Goal: Task Accomplishment & Management: Manage account settings

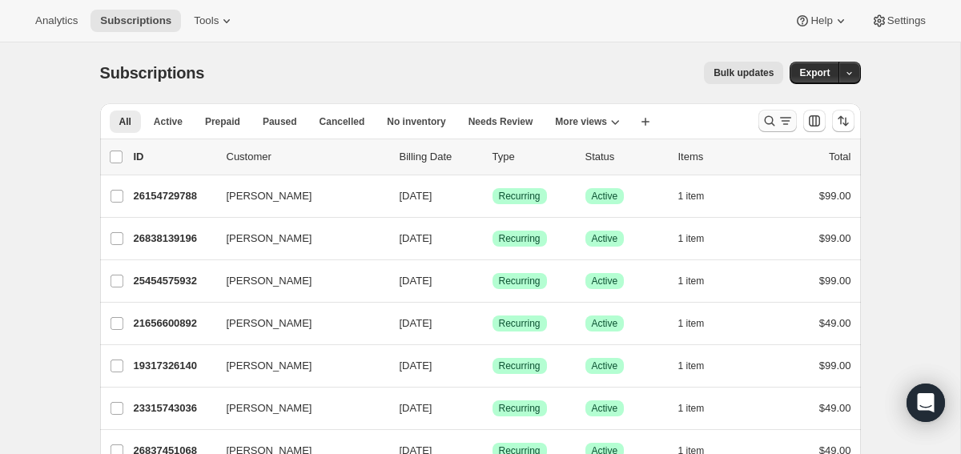
click at [767, 127] on icon "Search and filter results" at bounding box center [770, 121] width 16 height 16
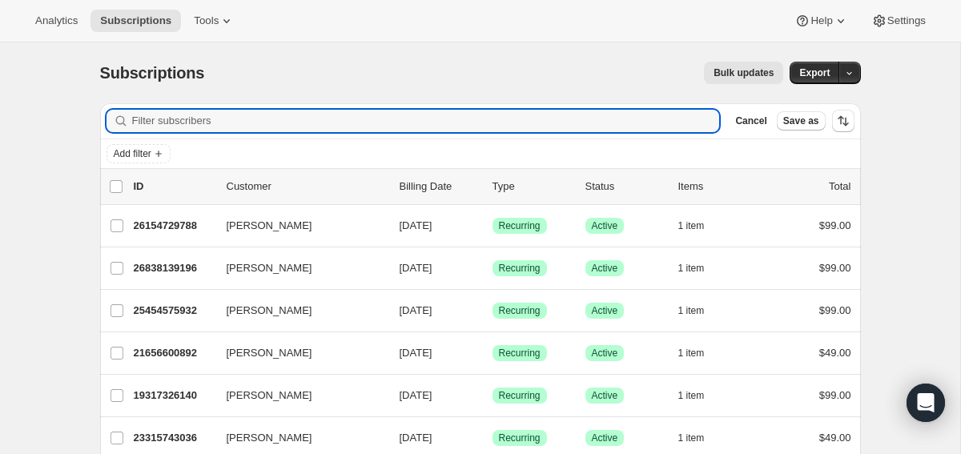
paste input "[EMAIL_ADDRESS][PERSON_NAME][DOMAIN_NAME]"
type input "[EMAIL_ADDRESS][PERSON_NAME][DOMAIN_NAME]"
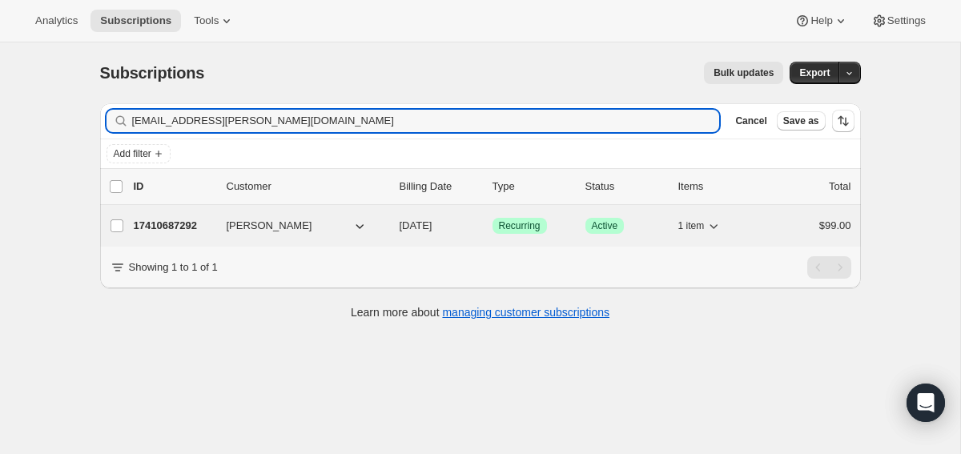
click at [178, 234] on div "17410687292 [PERSON_NAME] [DATE] Success Recurring Success Active 1 item $99.00" at bounding box center [493, 226] width 718 height 22
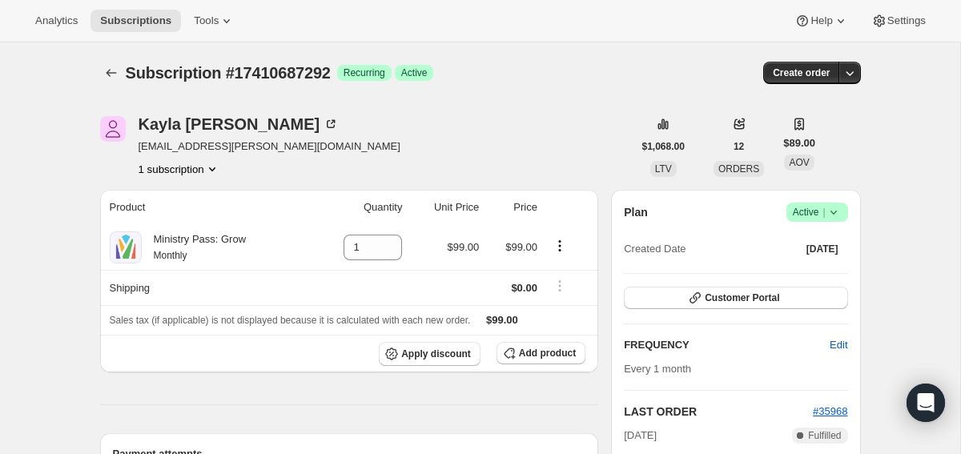
click at [826, 204] on icon at bounding box center [834, 212] width 16 height 16
click at [801, 275] on span "Cancel subscription" at bounding box center [812, 271] width 91 height 12
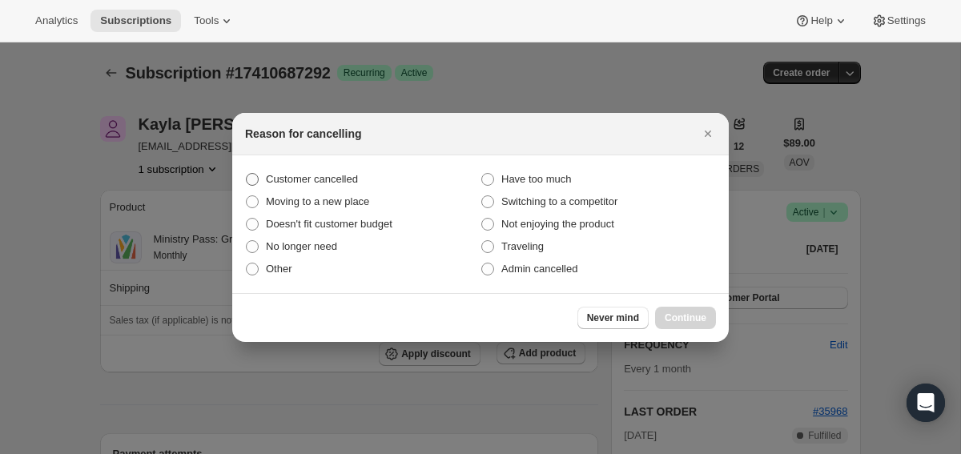
click at [330, 183] on span "Customer cancelled" at bounding box center [312, 179] width 92 height 12
click at [247, 174] on input "Customer cancelled" at bounding box center [246, 173] width 1 height 1
radio input "true"
click at [691, 308] on button "Continue" at bounding box center [685, 318] width 61 height 22
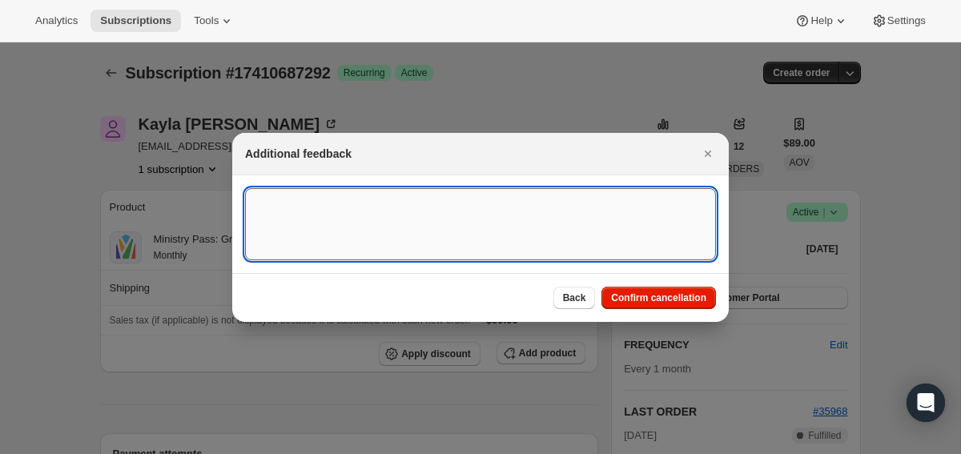
click at [515, 214] on textarea ":rbt:" at bounding box center [480, 224] width 471 height 72
type textarea "canceled and to refund"
click at [695, 292] on span "Confirm cancellation" at bounding box center [658, 298] width 95 height 13
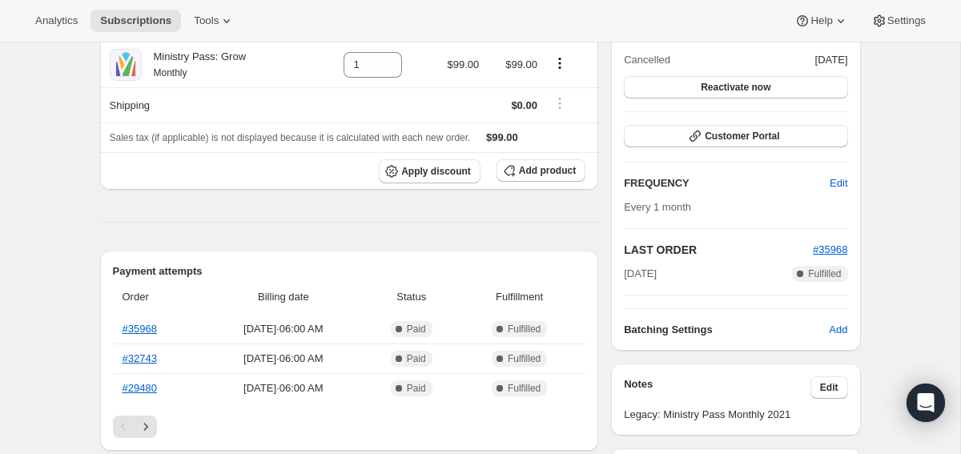
scroll to position [257, 0]
click at [146, 324] on link "#35968" at bounding box center [140, 328] width 34 height 12
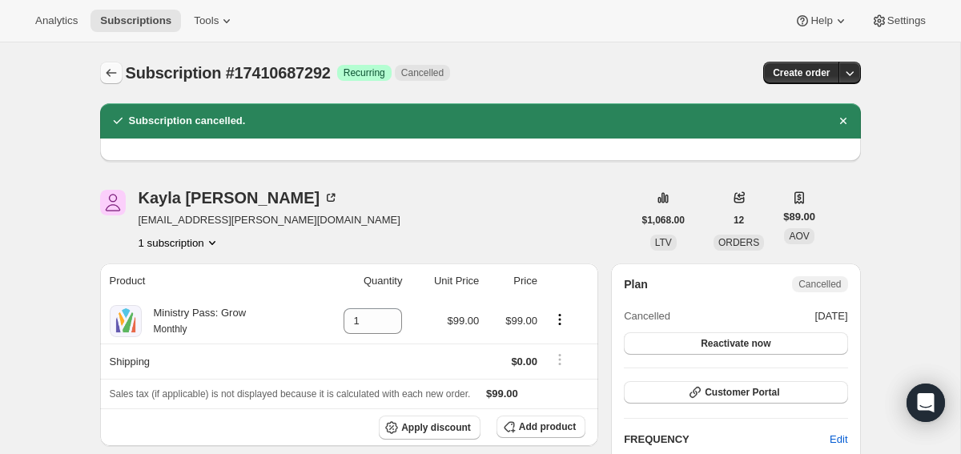
click at [107, 73] on icon "Subscriptions" at bounding box center [111, 73] width 10 height 8
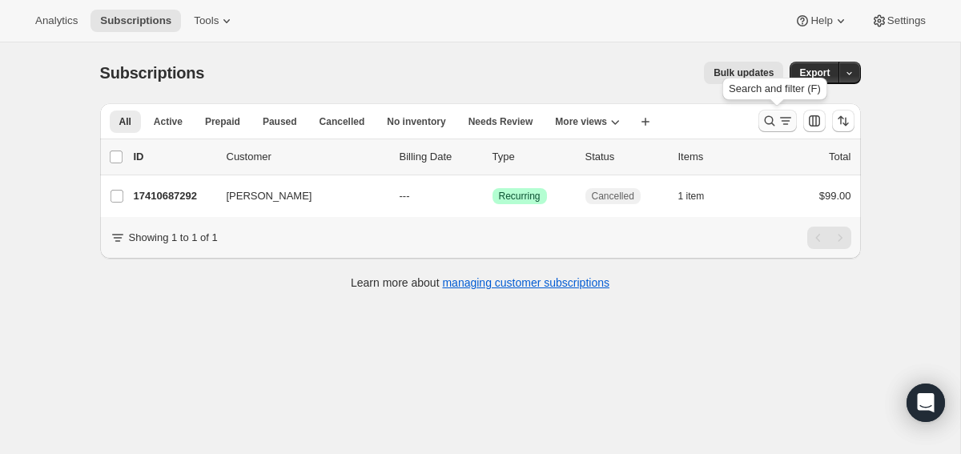
click at [779, 129] on button "Search and filter results" at bounding box center [778, 121] width 38 height 22
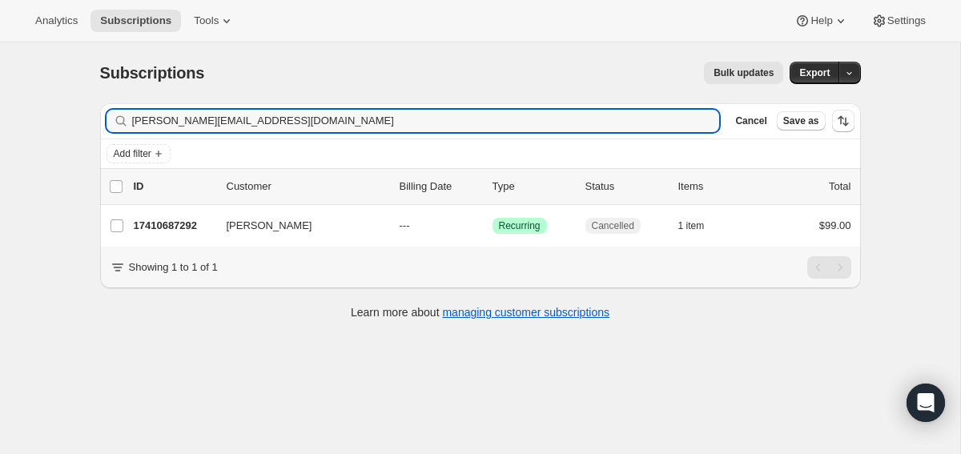
type input "[PERSON_NAME][EMAIL_ADDRESS][DOMAIN_NAME]"
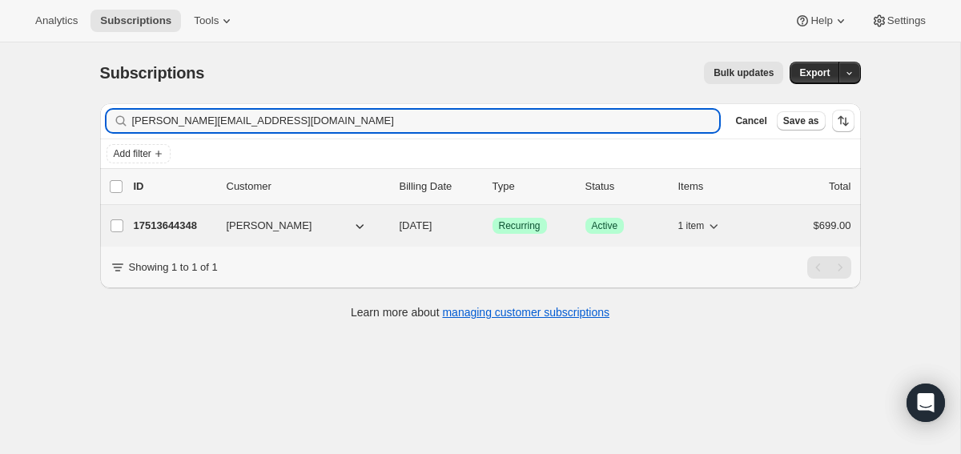
click at [185, 227] on p "17513644348" at bounding box center [174, 226] width 80 height 16
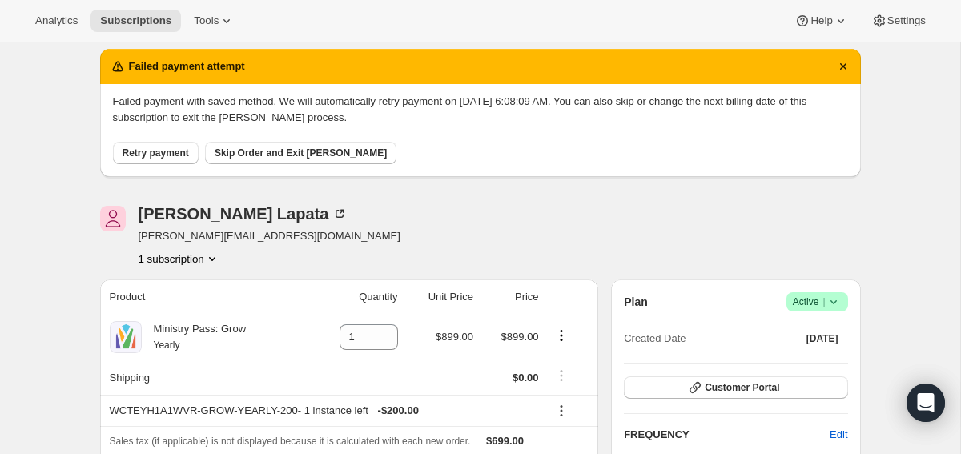
scroll to position [82, 0]
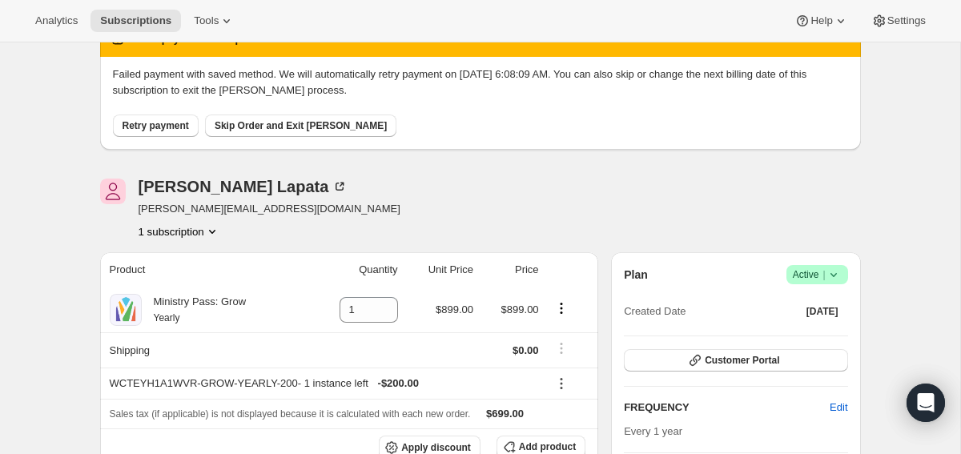
click at [841, 271] on span "Success Active |" at bounding box center [818, 274] width 62 height 19
click at [793, 341] on button "Cancel subscription" at bounding box center [813, 333] width 100 height 26
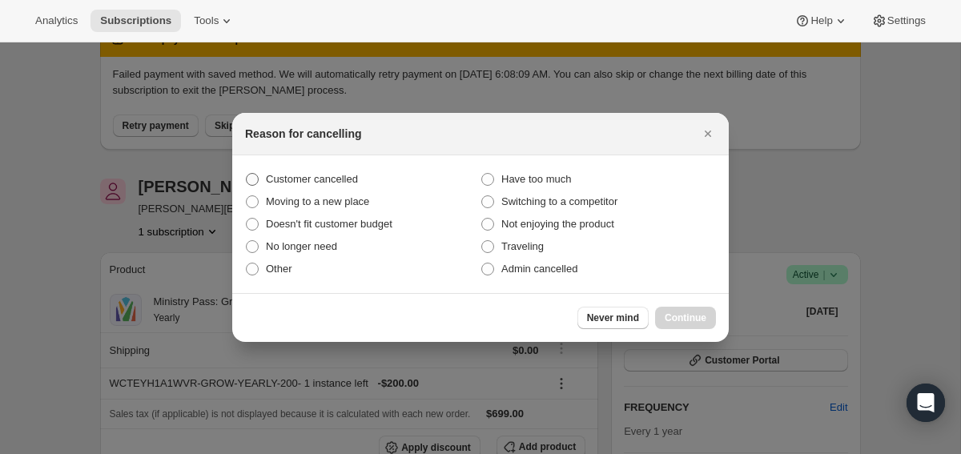
click at [348, 175] on span "Customer cancelled" at bounding box center [312, 179] width 92 height 12
click at [247, 174] on input "Customer cancelled" at bounding box center [246, 173] width 1 height 1
radio input "true"
click at [697, 318] on span "Continue" at bounding box center [686, 318] width 42 height 13
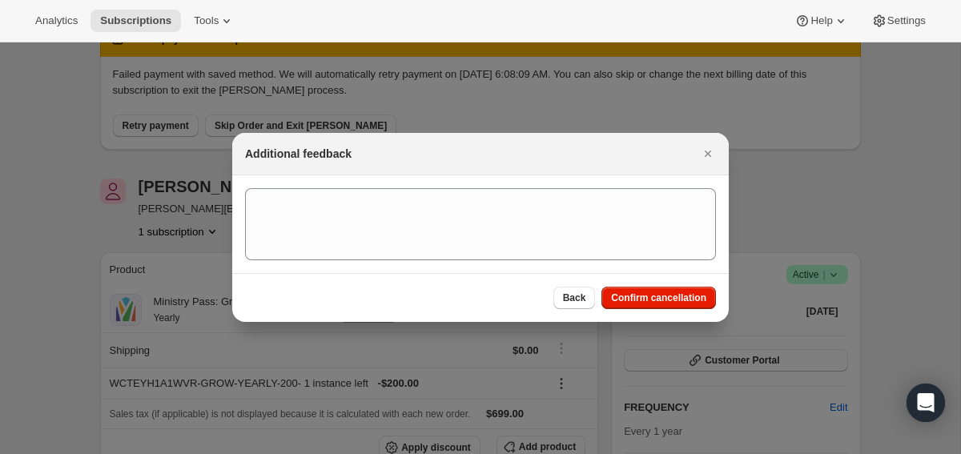
click at [630, 272] on section ":ri3:" at bounding box center [480, 224] width 497 height 98
click at [631, 287] on button "Confirm cancellation" at bounding box center [659, 298] width 115 height 22
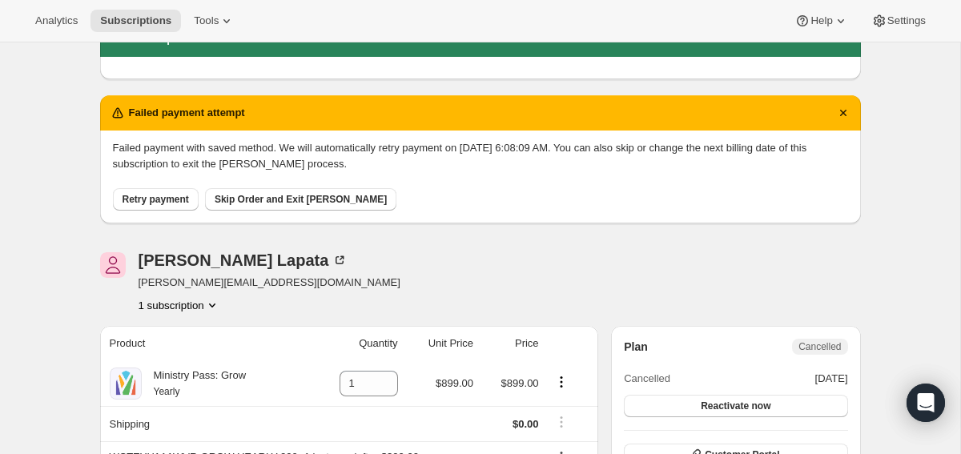
scroll to position [0, 0]
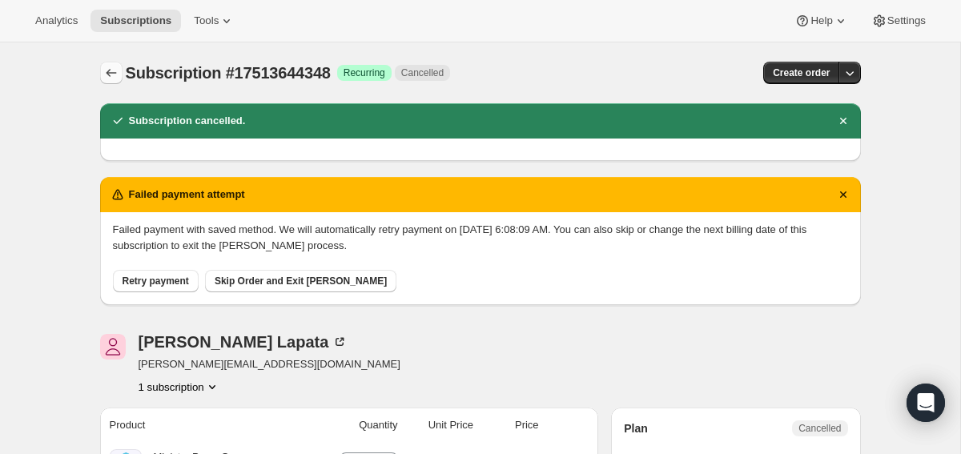
click at [106, 66] on icon "Subscriptions" at bounding box center [111, 73] width 16 height 16
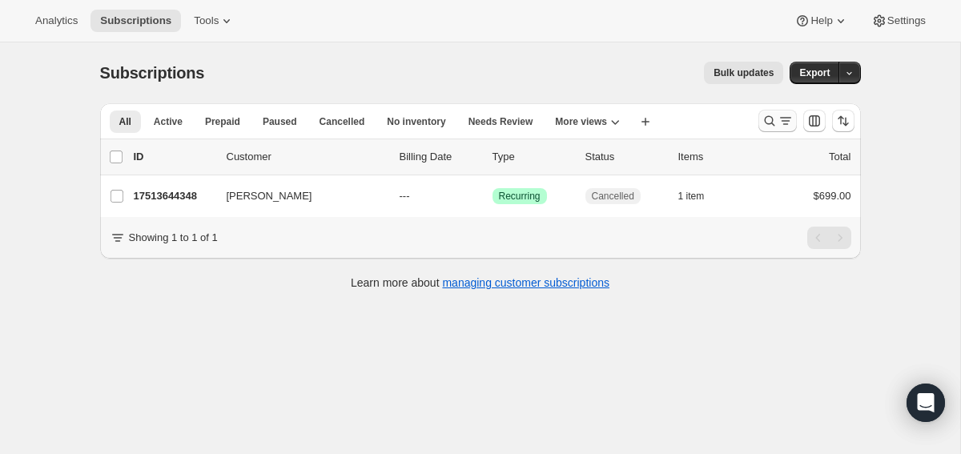
click at [766, 127] on icon "Search and filter results" at bounding box center [770, 121] width 16 height 16
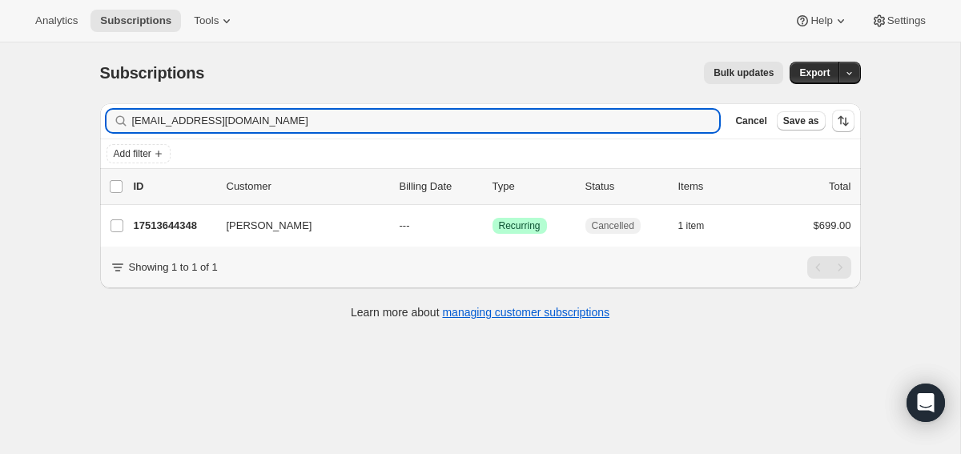
type input "[EMAIL_ADDRESS][DOMAIN_NAME]"
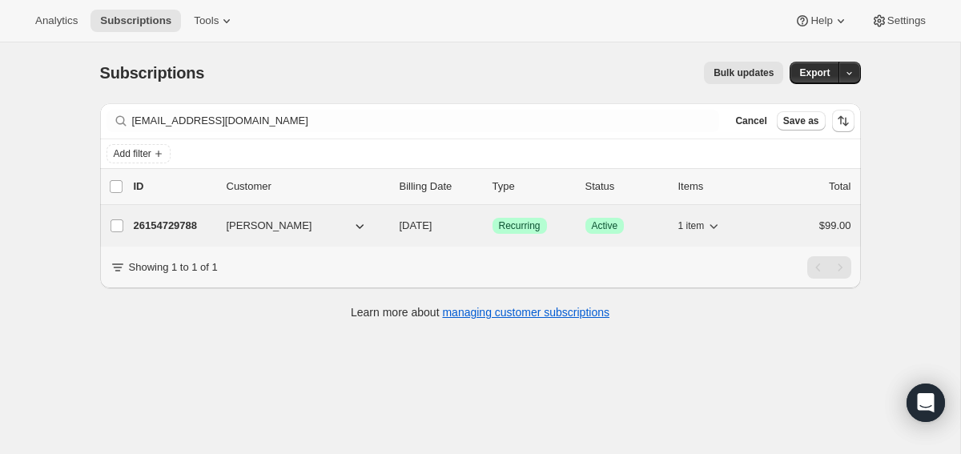
click at [179, 220] on p "26154729788" at bounding box center [174, 226] width 80 height 16
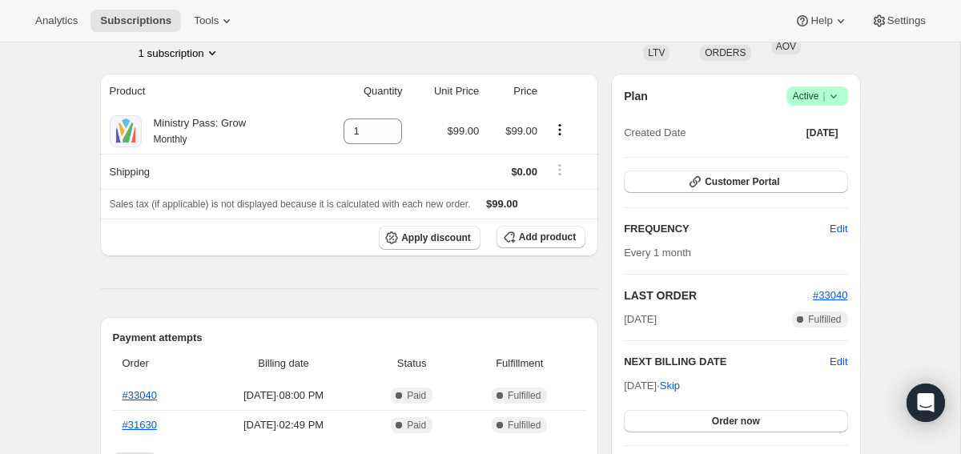
scroll to position [117, 0]
click at [808, 98] on span "Active |" at bounding box center [817, 95] width 49 height 16
click at [801, 147] on span "Cancel subscription" at bounding box center [812, 155] width 91 height 16
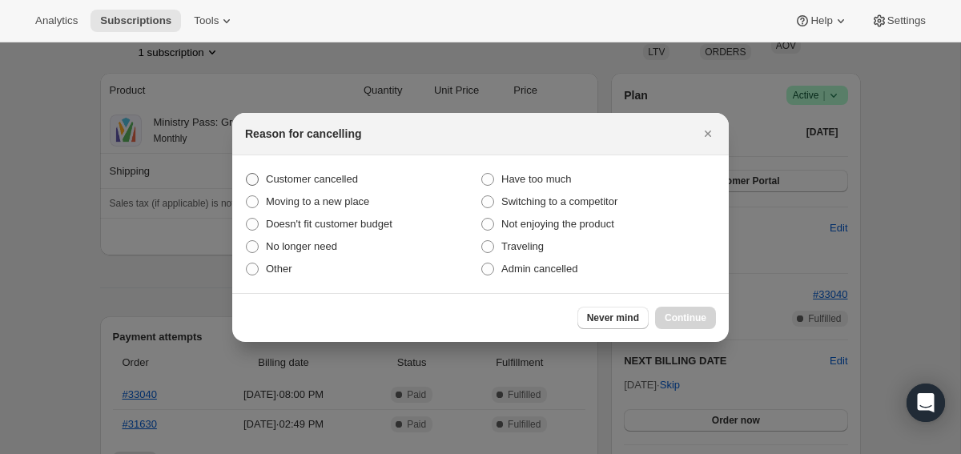
click at [334, 179] on span "Customer cancelled" at bounding box center [312, 179] width 92 height 12
click at [247, 174] on input "Customer cancelled" at bounding box center [246, 173] width 1 height 1
radio input "true"
click at [691, 310] on button "Continue" at bounding box center [685, 318] width 61 height 22
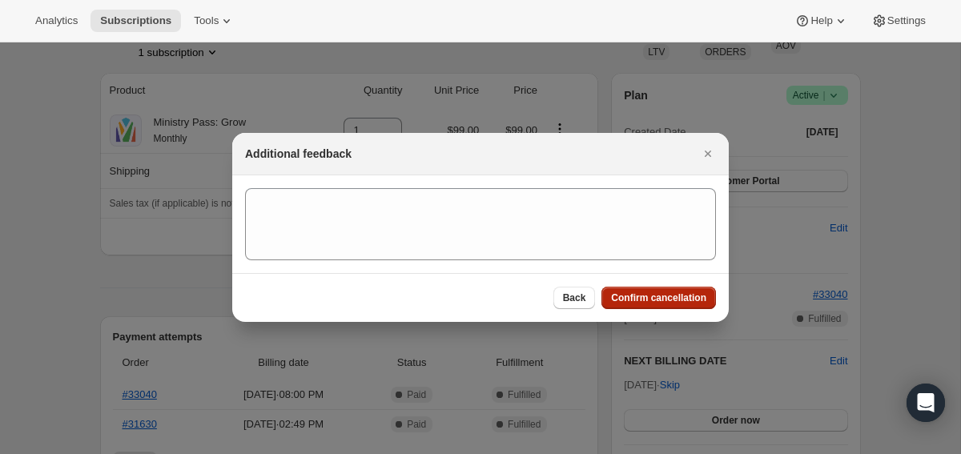
click at [669, 294] on span "Confirm cancellation" at bounding box center [658, 298] width 95 height 13
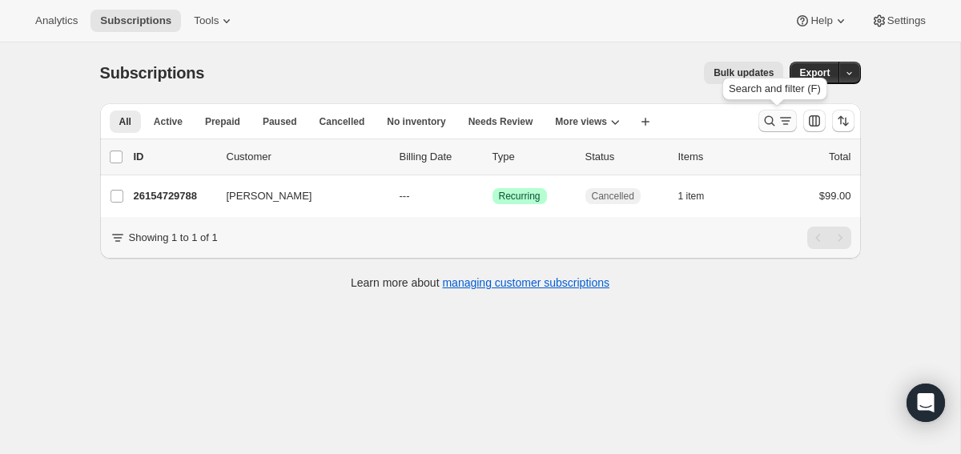
click at [781, 128] on icon "Search and filter results" at bounding box center [786, 121] width 16 height 16
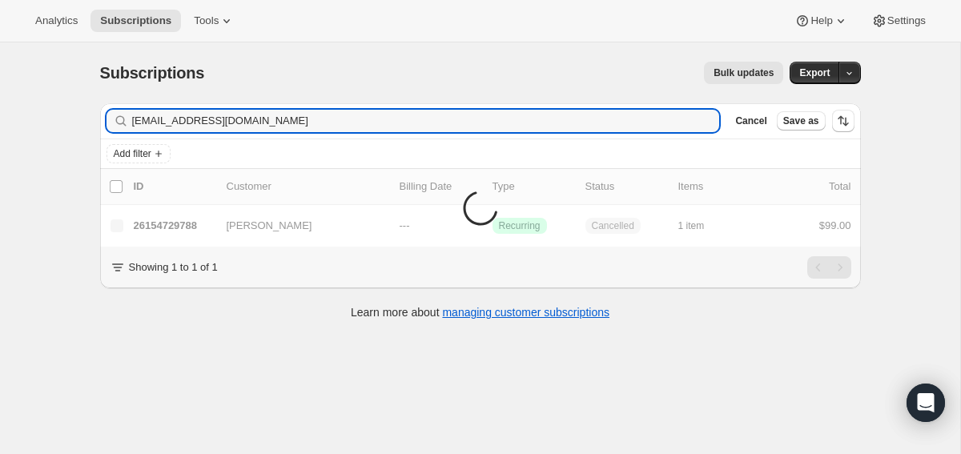
type input "[EMAIL_ADDRESS][DOMAIN_NAME]"
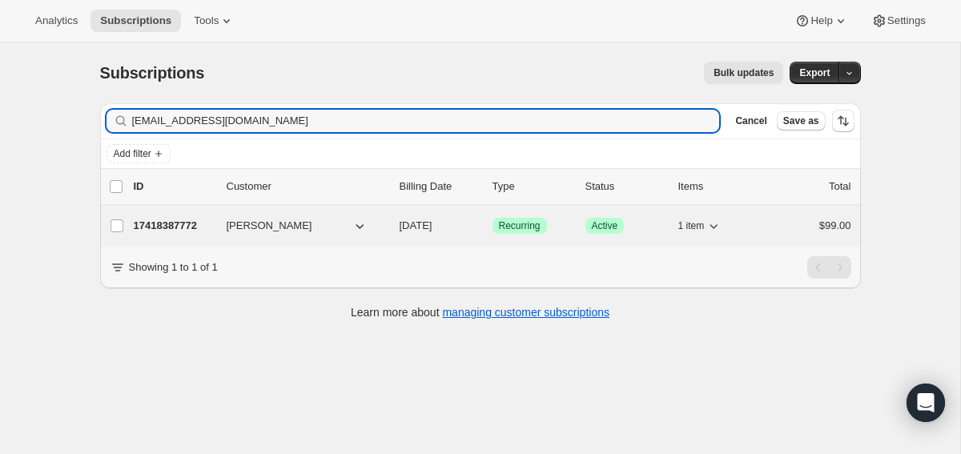
click at [184, 228] on p "17418387772" at bounding box center [174, 226] width 80 height 16
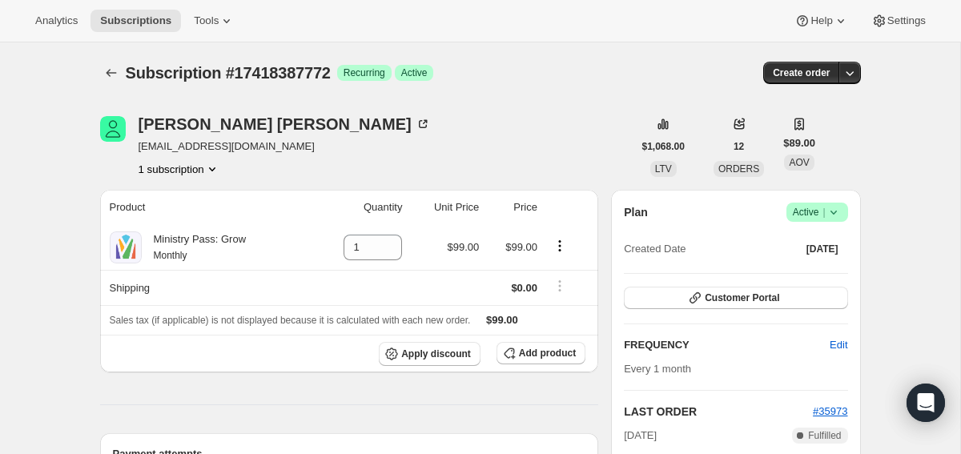
click at [830, 213] on icon at bounding box center [834, 212] width 16 height 16
click at [794, 276] on span "Cancel subscription" at bounding box center [812, 271] width 91 height 12
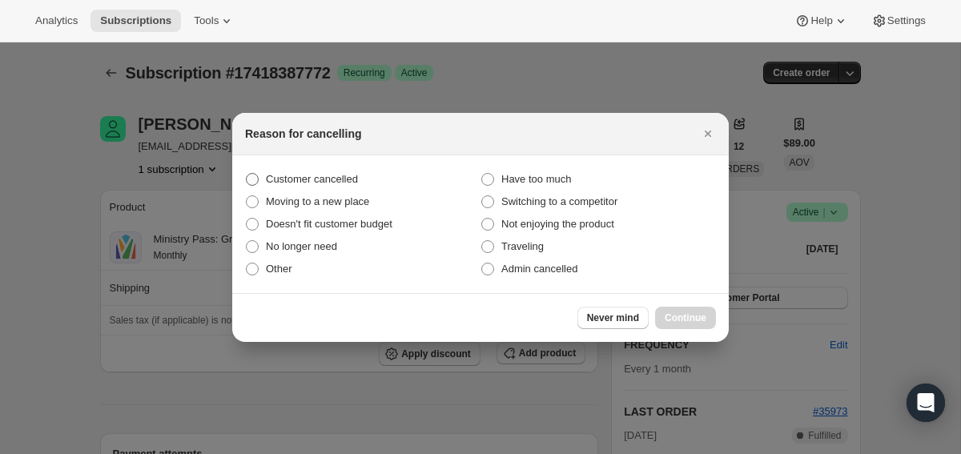
click at [386, 176] on label "Customer cancelled" at bounding box center [363, 179] width 236 height 22
click at [247, 174] on input "Customer cancelled" at bounding box center [246, 173] width 1 height 1
radio input "true"
click at [679, 316] on span "Continue" at bounding box center [686, 318] width 42 height 13
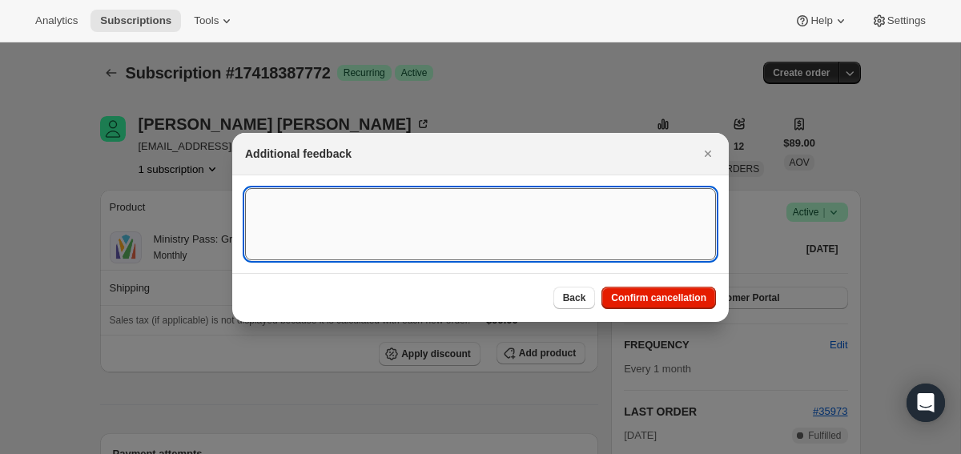
click at [527, 254] on textarea ":ruk:" at bounding box center [480, 224] width 471 height 72
type textarea "canceled and will refnd"
click at [622, 296] on span "Confirm cancellation" at bounding box center [658, 298] width 95 height 13
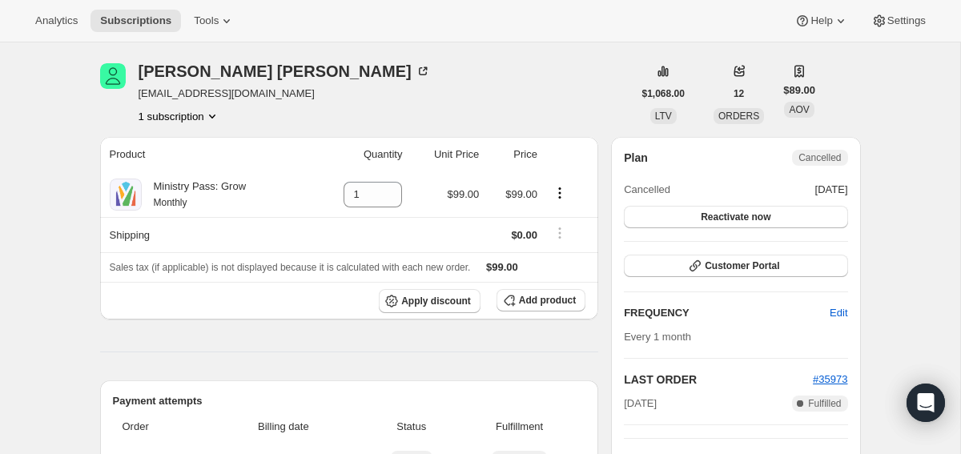
scroll to position [173, 0]
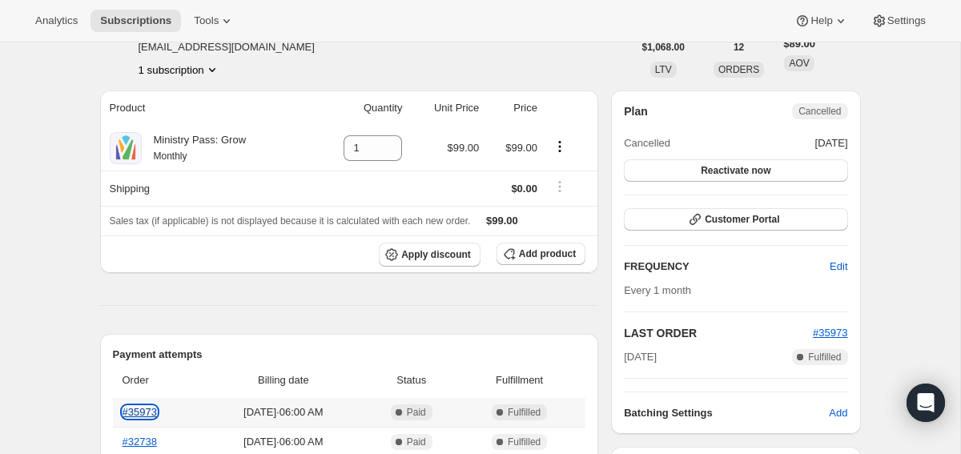
click at [139, 408] on link "#35973" at bounding box center [140, 412] width 34 height 12
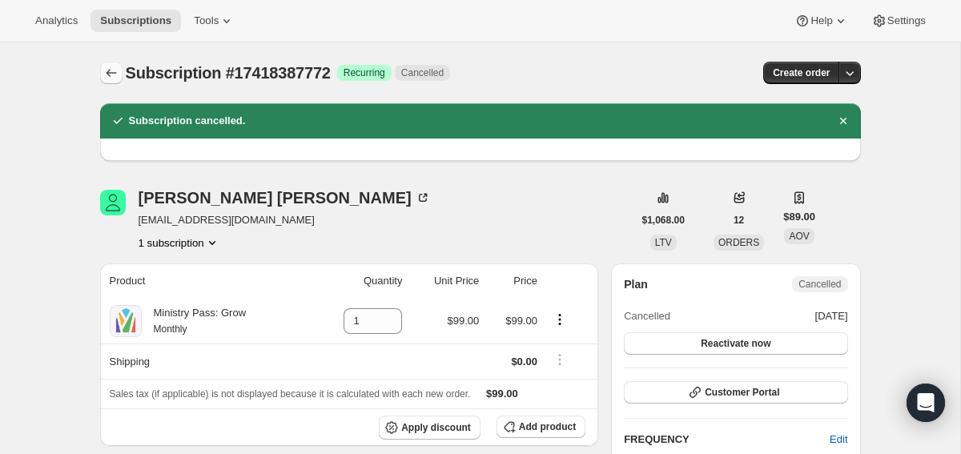
click at [109, 75] on icon "Subscriptions" at bounding box center [111, 73] width 16 height 16
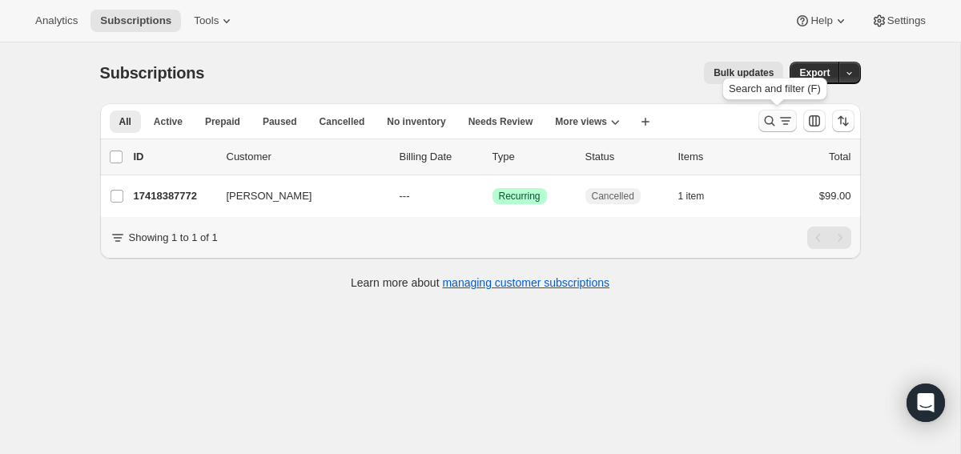
click at [769, 125] on icon "Search and filter results" at bounding box center [770, 121] width 16 height 16
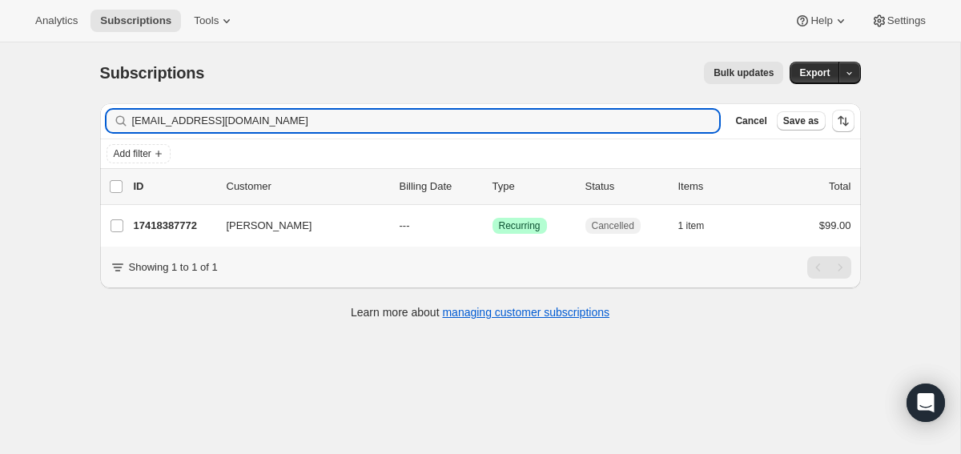
type input "[EMAIL_ADDRESS][DOMAIN_NAME]"
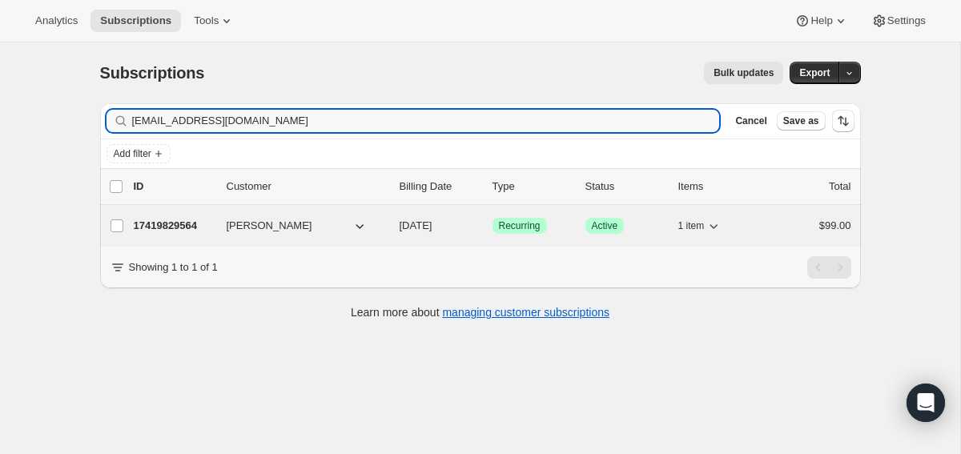
click at [171, 232] on p "17419829564" at bounding box center [174, 226] width 80 height 16
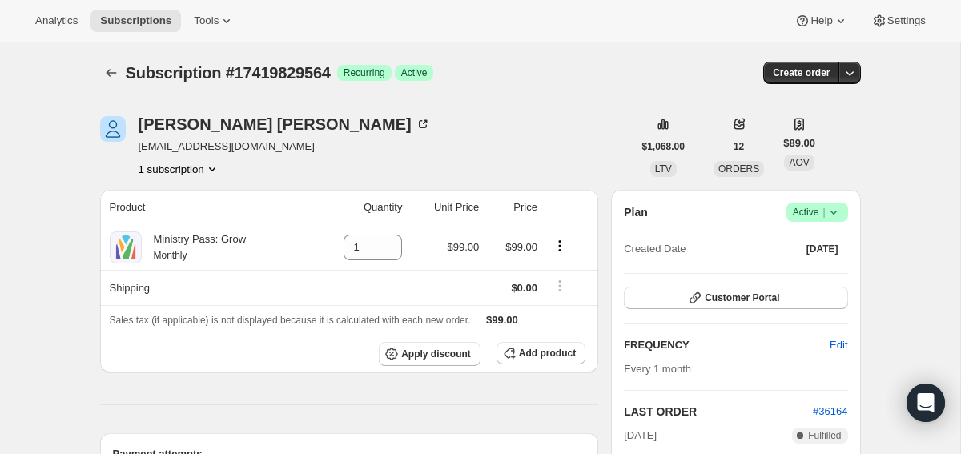
click at [836, 218] on icon at bounding box center [834, 212] width 16 height 16
click at [830, 268] on span "Cancel subscription" at bounding box center [812, 271] width 91 height 12
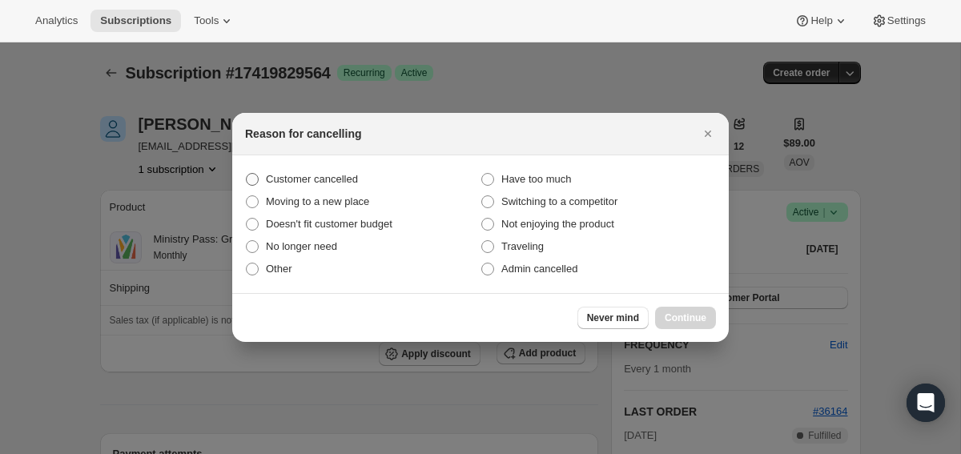
click at [321, 179] on span "Customer cancelled" at bounding box center [312, 179] width 92 height 12
click at [247, 174] on input "Customer cancelled" at bounding box center [246, 173] width 1 height 1
radio input "true"
click at [670, 320] on span "Continue" at bounding box center [686, 318] width 42 height 13
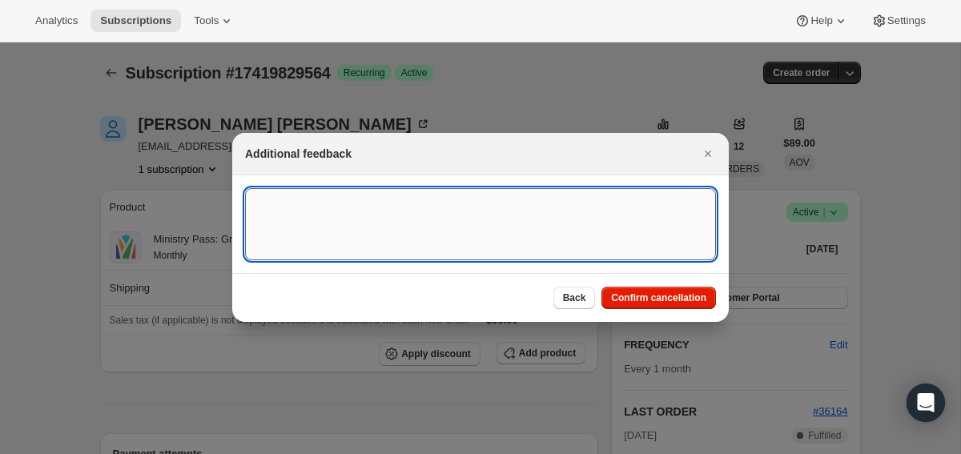
click at [638, 238] on textarea ":r14o:" at bounding box center [480, 224] width 471 height 72
type textarea "SC canceled on 8/27"
click at [650, 294] on span "Confirm cancellation" at bounding box center [658, 298] width 95 height 13
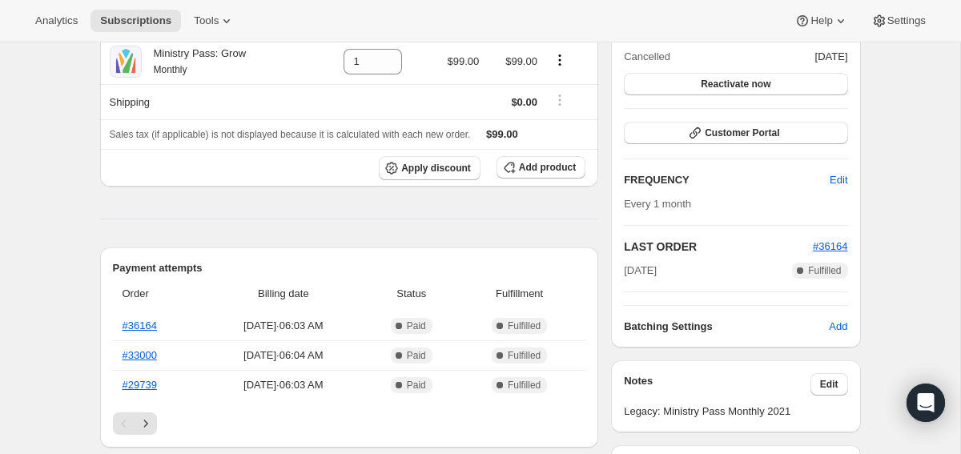
scroll to position [276, 0]
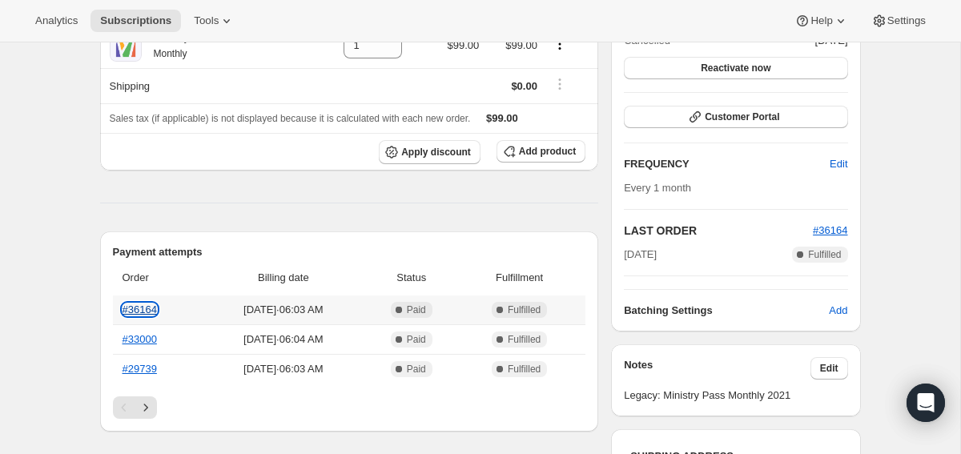
click at [147, 308] on link "#36164" at bounding box center [140, 310] width 34 height 12
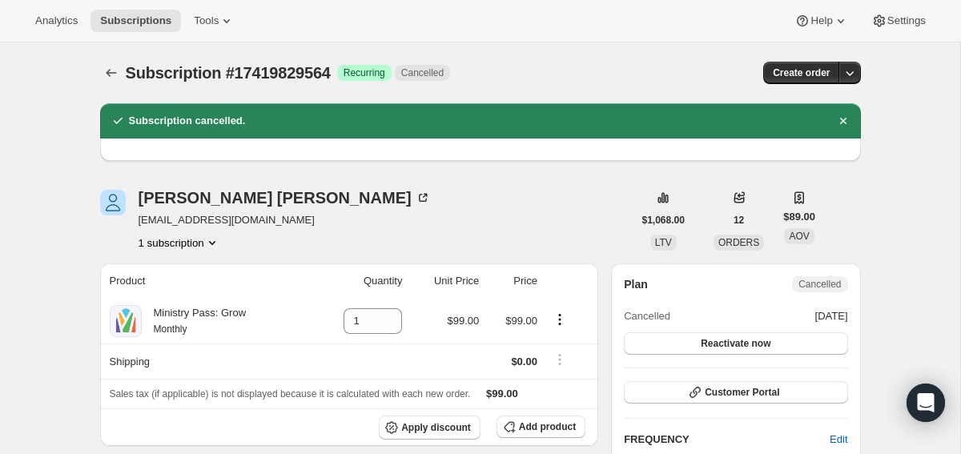
click at [107, 58] on div "Subscription #17419829564. This page is ready Subscription #17419829564 Success…" at bounding box center [480, 72] width 761 height 61
click at [107, 72] on icon "Subscriptions" at bounding box center [111, 73] width 10 height 8
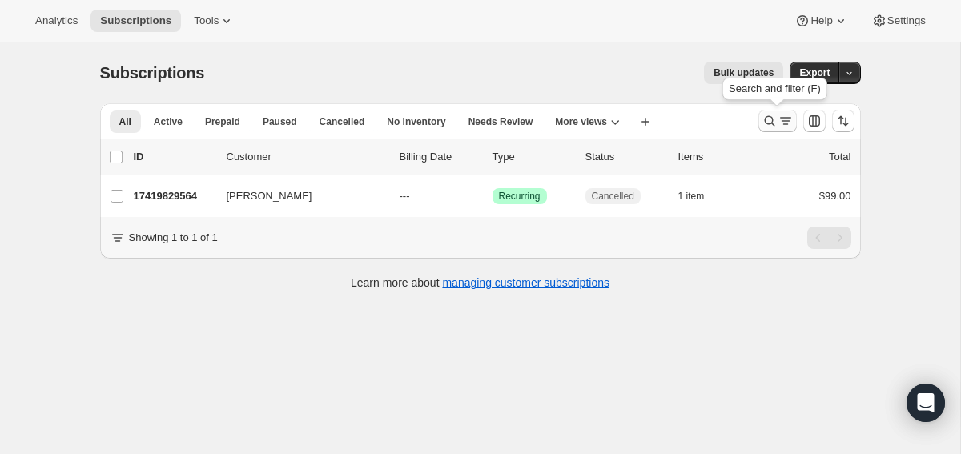
click at [774, 124] on icon "Search and filter results" at bounding box center [770, 121] width 16 height 16
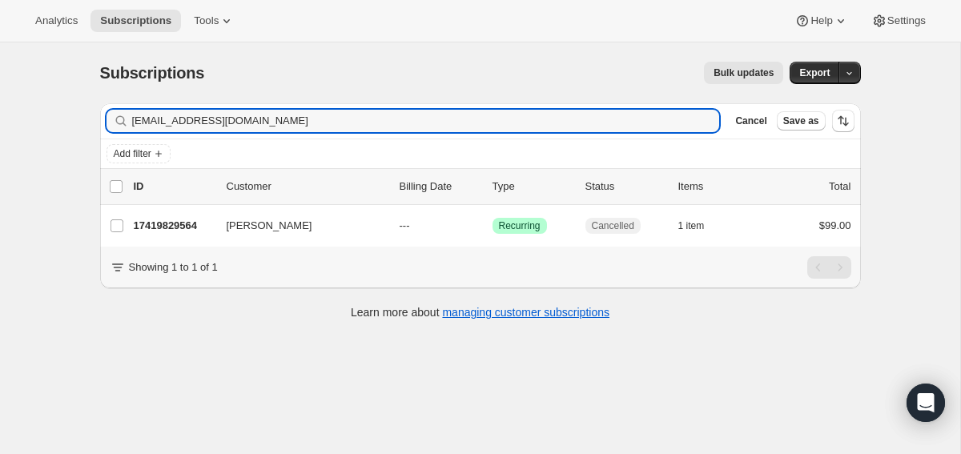
type input "[EMAIL_ADDRESS][DOMAIN_NAME]"
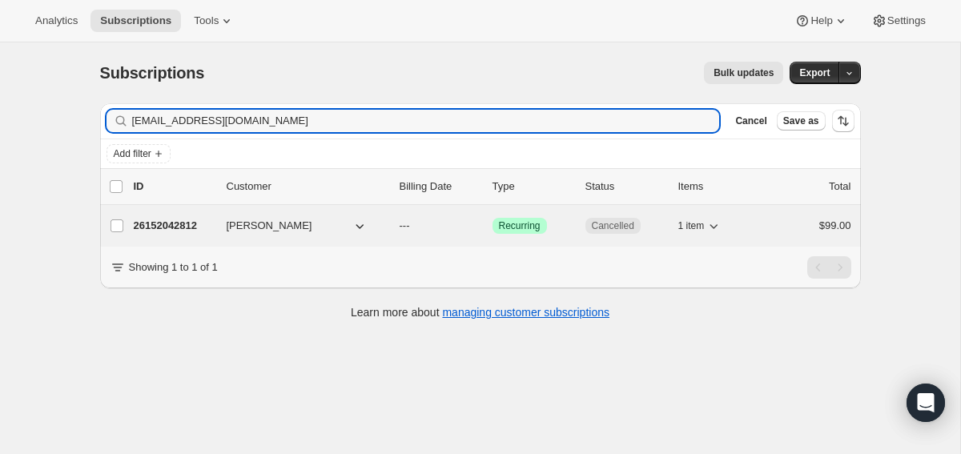
click at [165, 229] on p "26152042812" at bounding box center [174, 226] width 80 height 16
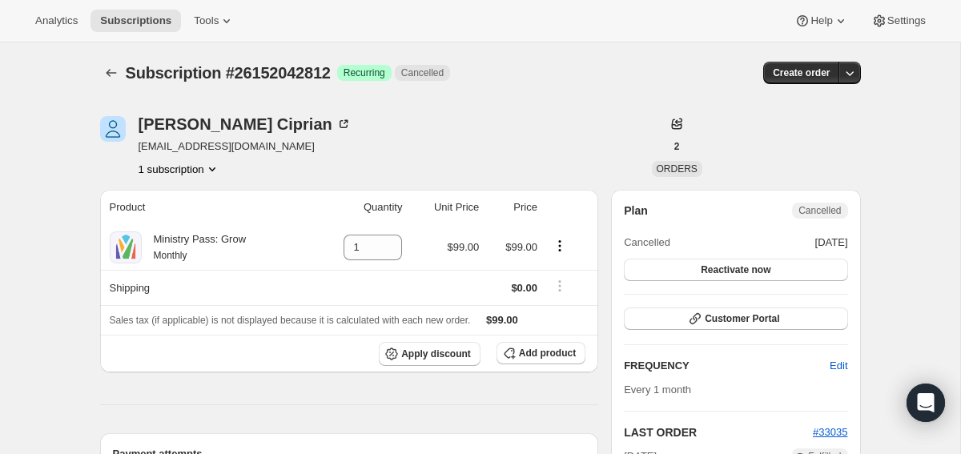
scroll to position [17, 0]
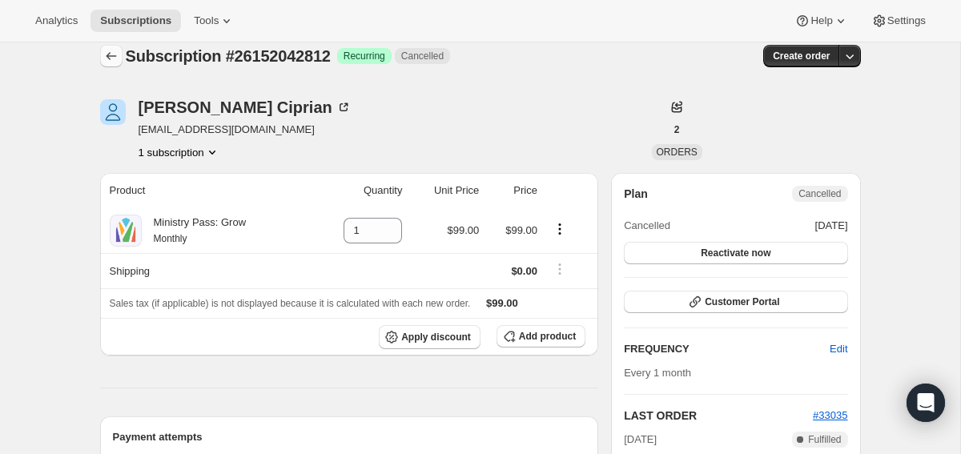
click at [104, 55] on icon "Subscriptions" at bounding box center [111, 56] width 16 height 16
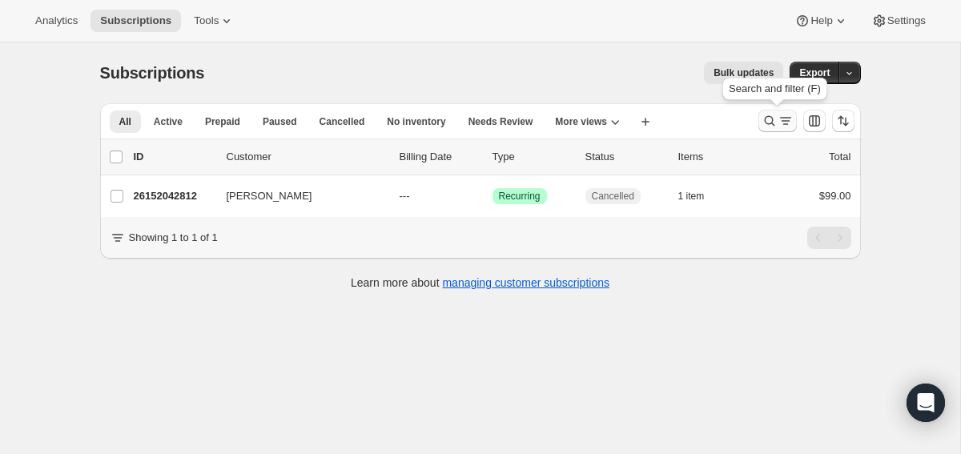
click at [774, 129] on button "Search and filter results" at bounding box center [778, 121] width 38 height 22
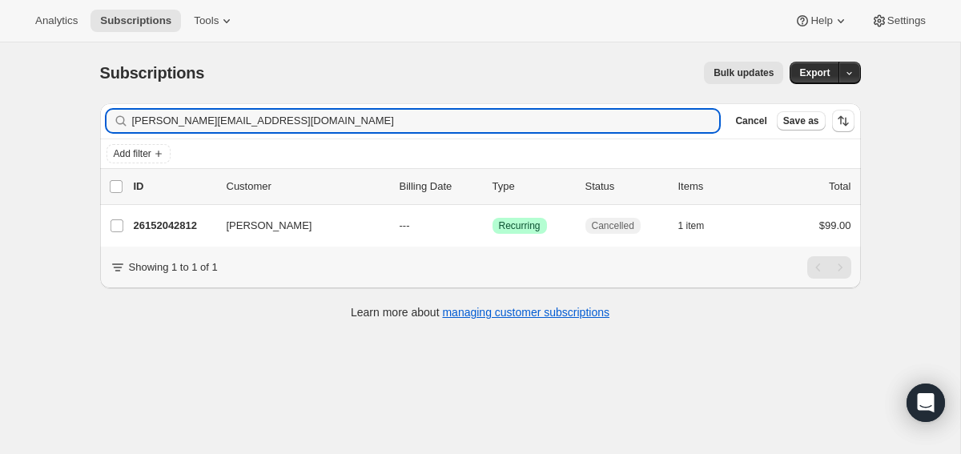
type input "[PERSON_NAME][EMAIL_ADDRESS][DOMAIN_NAME]"
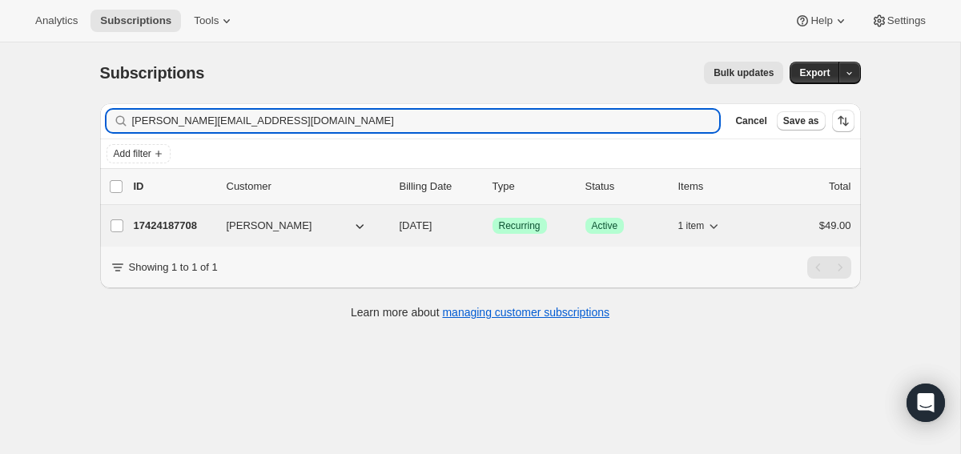
click at [177, 224] on p "17424187708" at bounding box center [174, 226] width 80 height 16
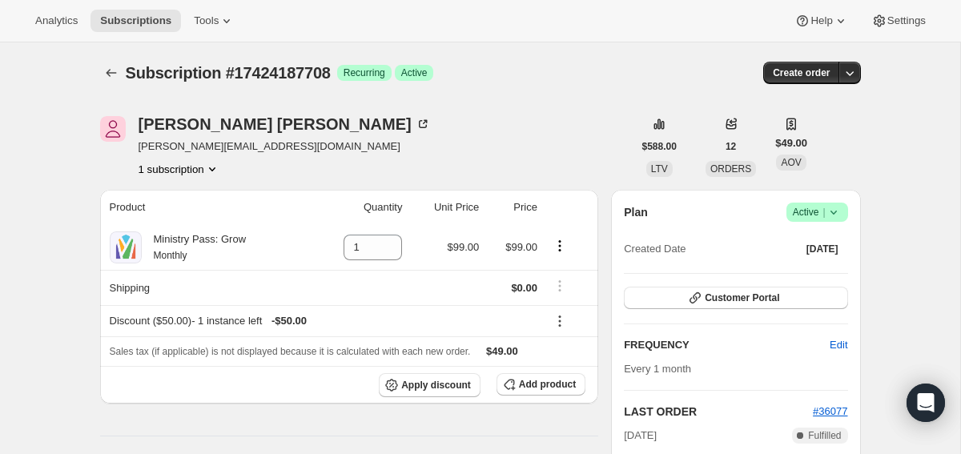
click at [847, 212] on span "Success Active |" at bounding box center [818, 212] width 62 height 19
click at [804, 271] on span "Cancel subscription" at bounding box center [812, 271] width 91 height 12
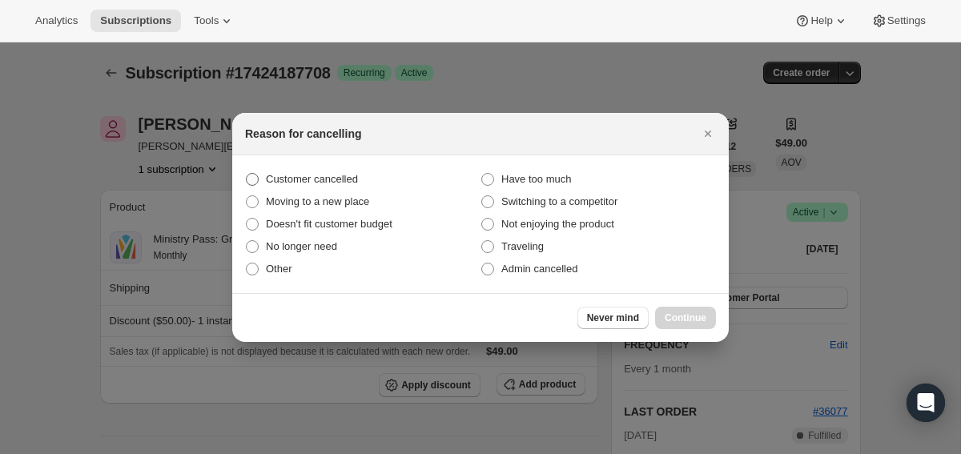
click at [321, 182] on span "Customer cancelled" at bounding box center [312, 179] width 92 height 12
click at [247, 174] on input "Customer cancelled" at bounding box center [246, 173] width 1 height 1
radio input "true"
click at [666, 315] on span "Continue" at bounding box center [686, 318] width 42 height 13
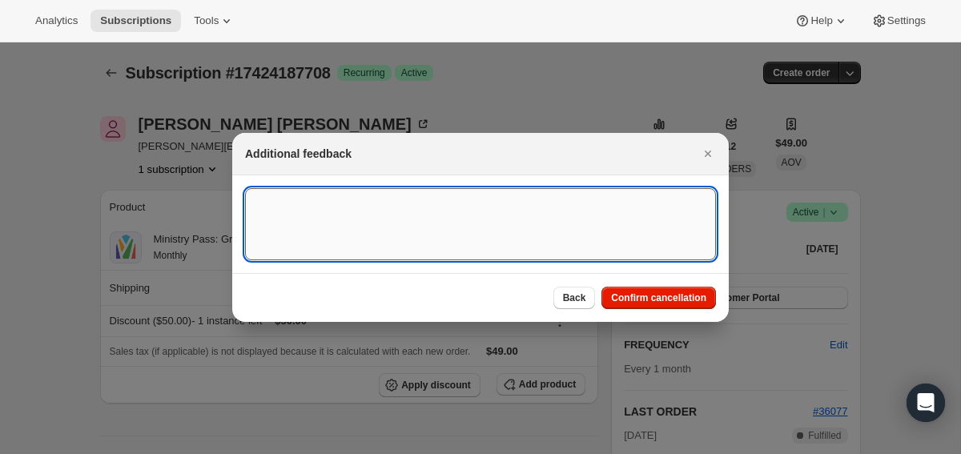
click at [548, 252] on textarea ":r1ef:" at bounding box center [480, 224] width 471 height 72
type textarea "canceled on 8/27"
click at [692, 296] on span "Confirm cancellation" at bounding box center [658, 298] width 95 height 13
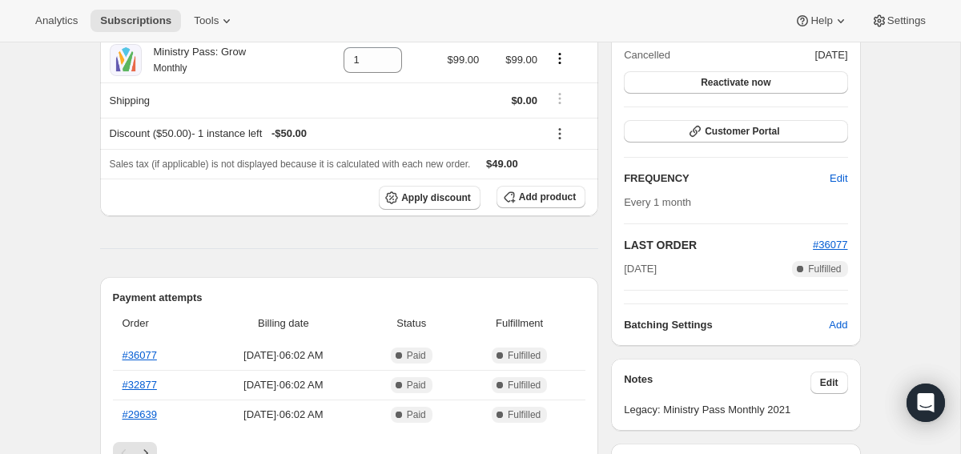
scroll to position [264, 0]
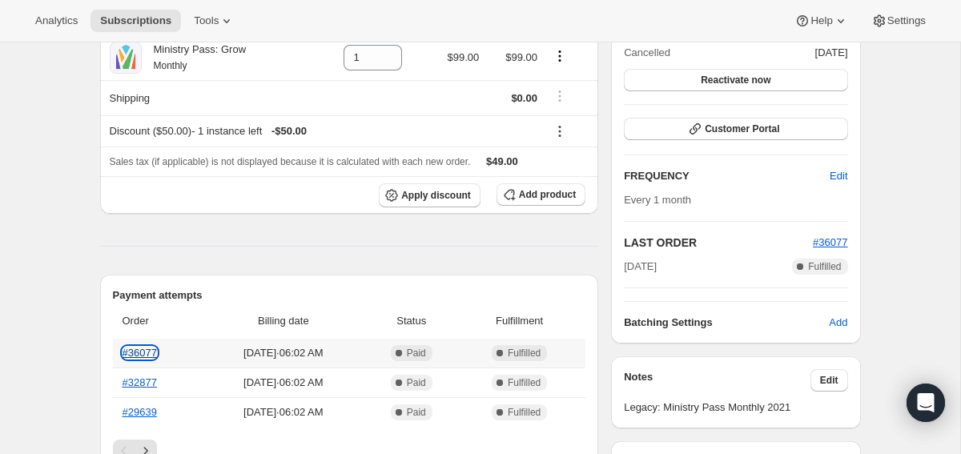
click at [146, 347] on link "#36077" at bounding box center [140, 353] width 34 height 12
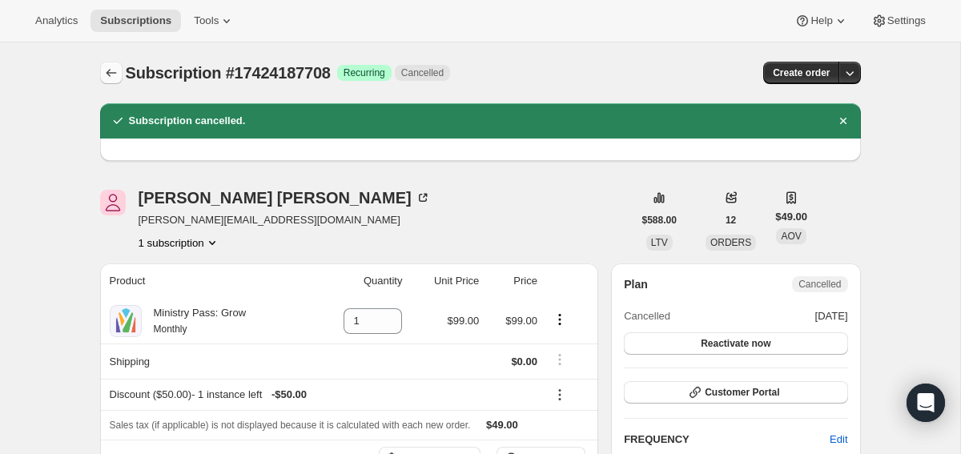
click at [119, 65] on button "Subscriptions" at bounding box center [111, 73] width 22 height 22
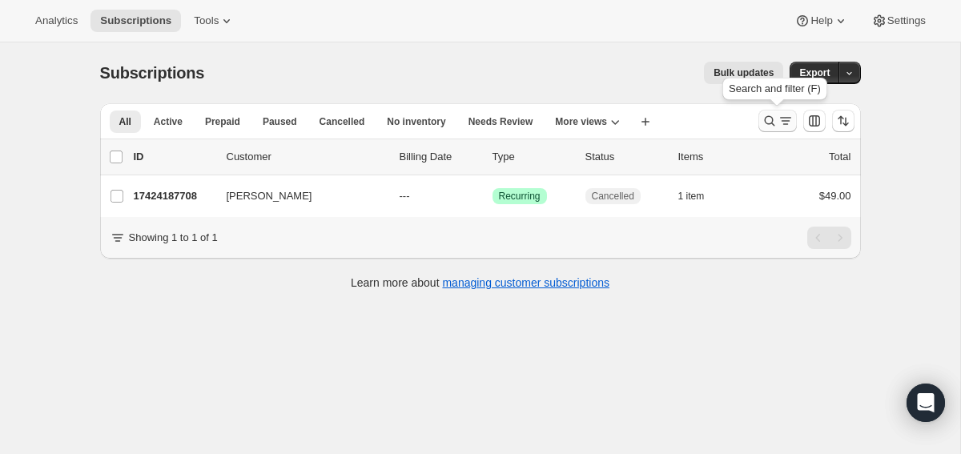
click at [765, 115] on icon "Search and filter results" at bounding box center [770, 121] width 16 height 16
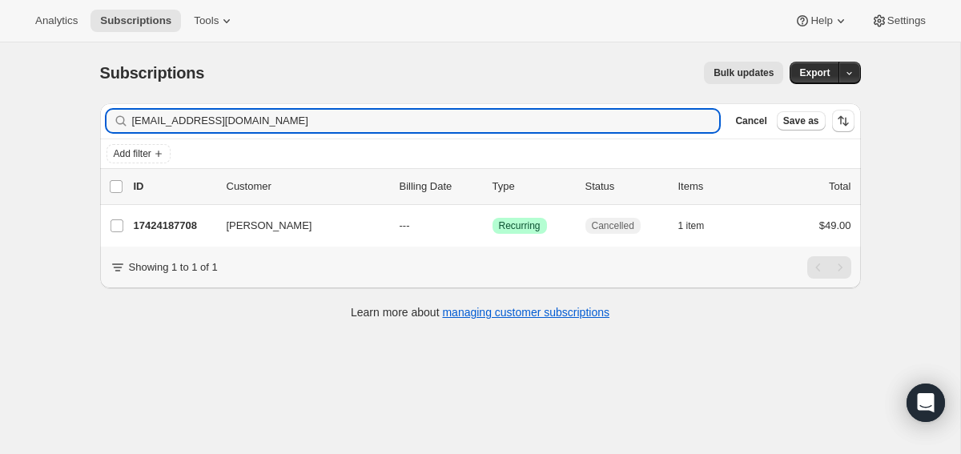
type input "[EMAIL_ADDRESS][DOMAIN_NAME]"
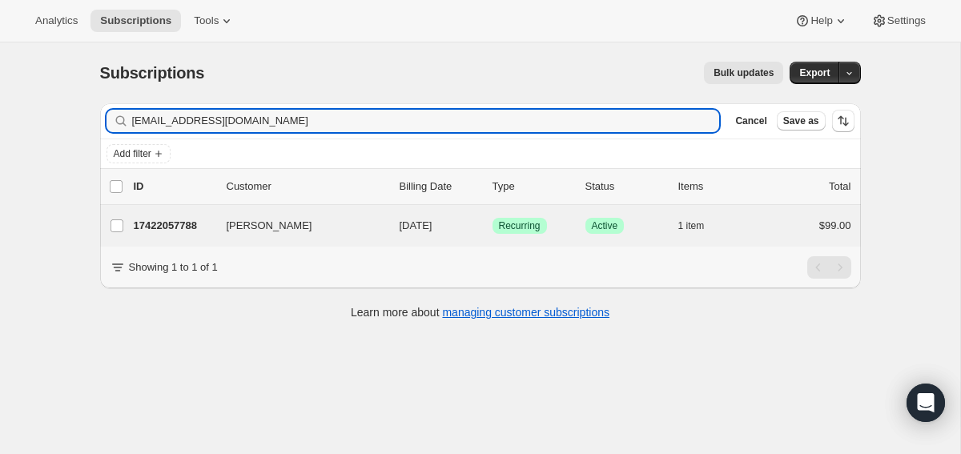
click at [143, 212] on div "[PERSON_NAME] 17422057788 [PERSON_NAME] [DATE] Success Recurring Success Active…" at bounding box center [480, 226] width 761 height 42
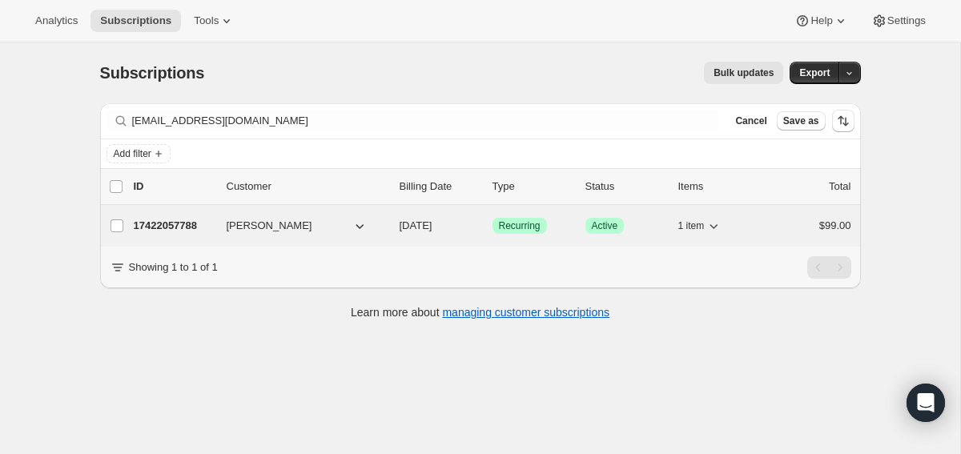
click at [185, 219] on p "17422057788" at bounding box center [174, 226] width 80 height 16
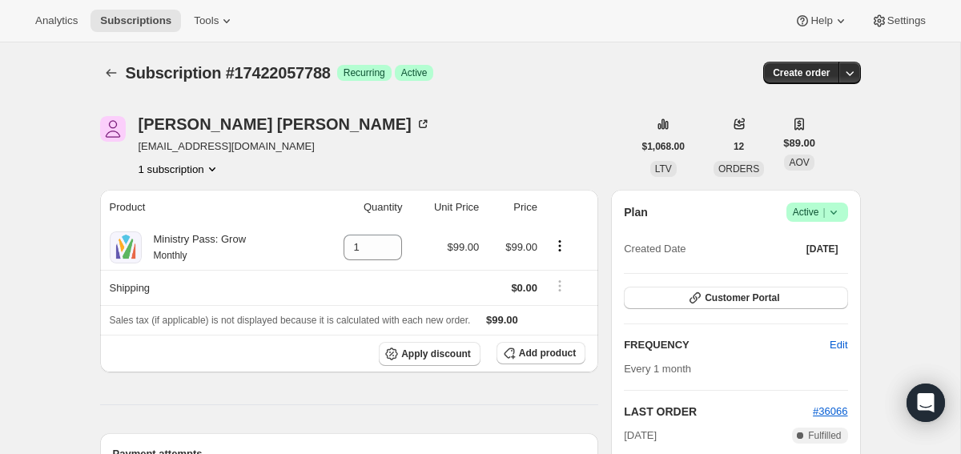
click at [842, 210] on span "Success Active |" at bounding box center [818, 212] width 62 height 19
click at [804, 270] on span "Cancel subscription" at bounding box center [812, 271] width 91 height 12
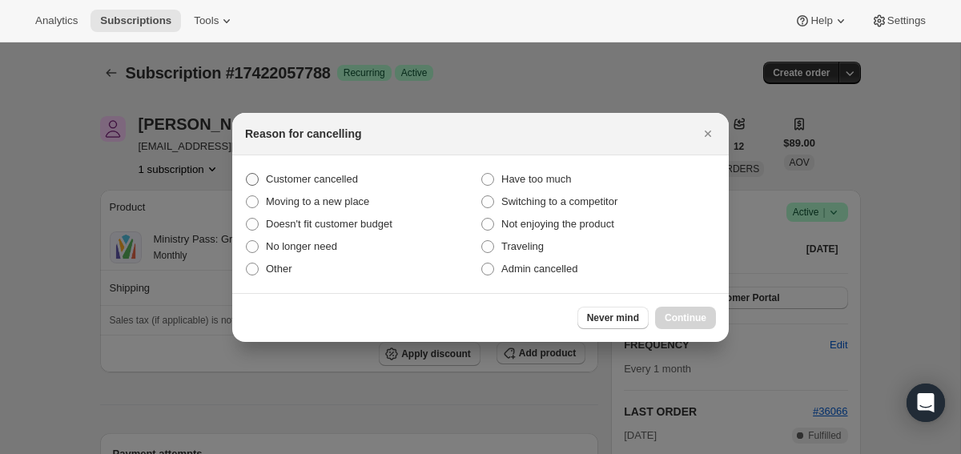
click at [346, 179] on span "Customer cancelled" at bounding box center [312, 179] width 92 height 12
click at [247, 174] on input "Customer cancelled" at bounding box center [246, 173] width 1 height 1
radio input "true"
click at [704, 322] on span "Continue" at bounding box center [686, 318] width 42 height 13
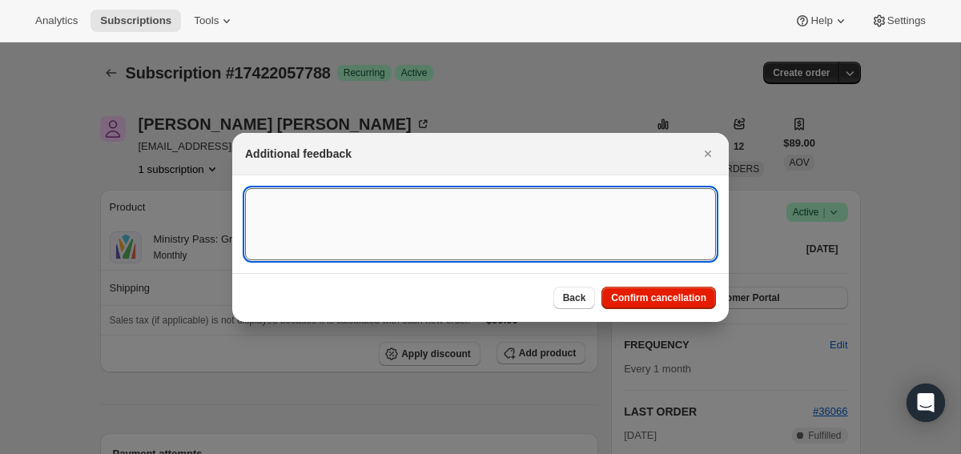
click at [450, 212] on textarea ":r1kn:" at bounding box center [480, 224] width 471 height 72
type textarea "sc canceled"
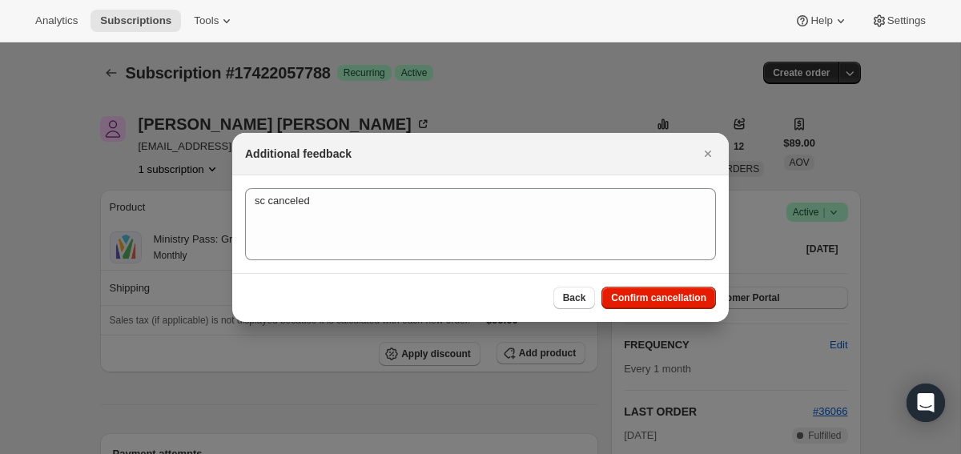
click at [658, 315] on div "Back Confirm cancellation" at bounding box center [480, 297] width 497 height 49
click at [658, 294] on span "Confirm cancellation" at bounding box center [658, 298] width 95 height 13
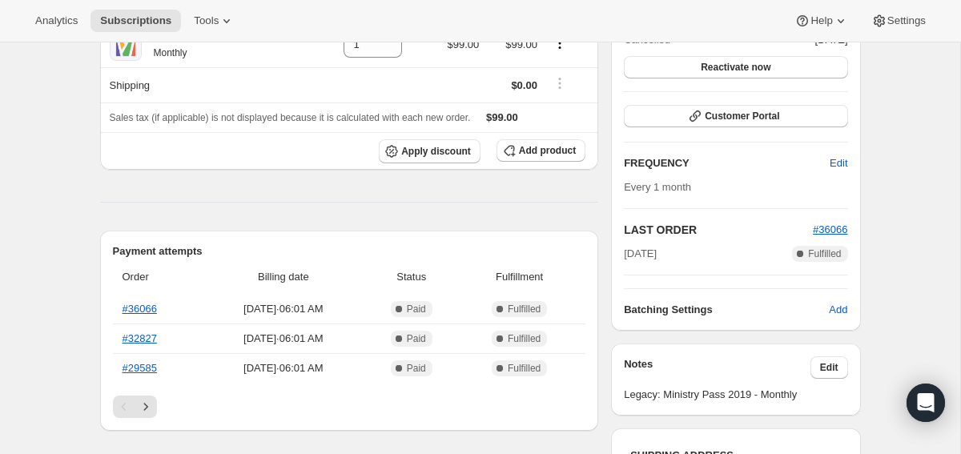
scroll to position [315, 0]
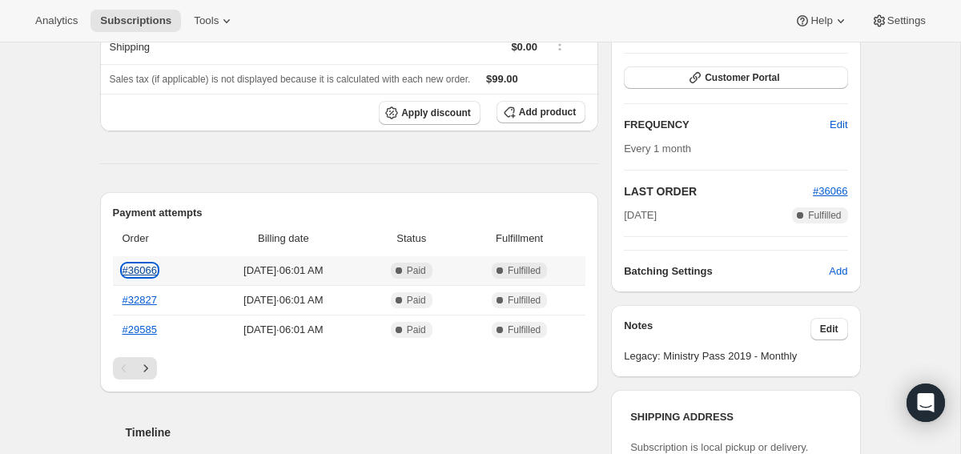
click at [153, 272] on link "#36066" at bounding box center [140, 270] width 34 height 12
